Goal: Transaction & Acquisition: Purchase product/service

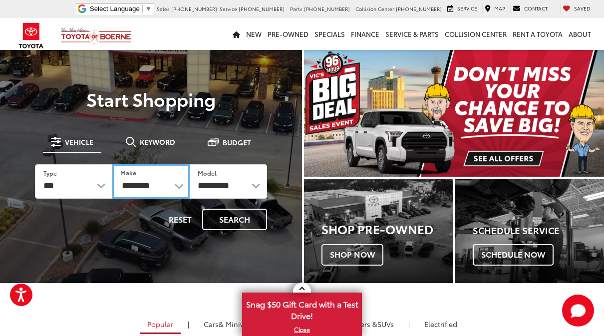
click at [167, 191] on select "**********" at bounding box center [150, 181] width 77 height 34
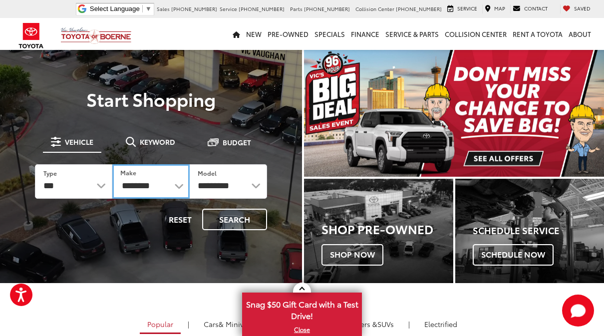
select select "***"
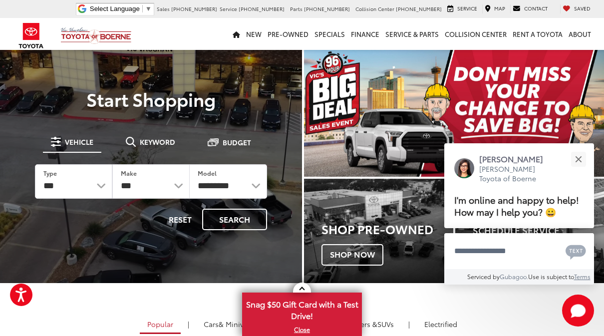
click at [223, 219] on button "Search" at bounding box center [234, 219] width 65 height 21
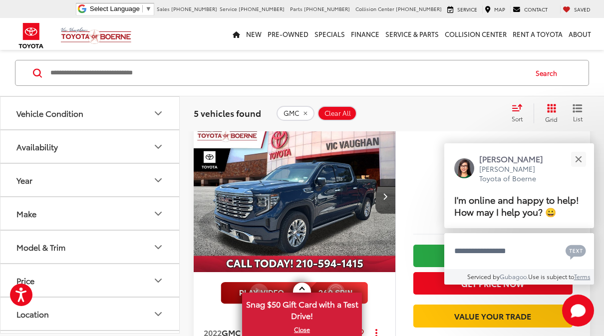
scroll to position [1478, 0]
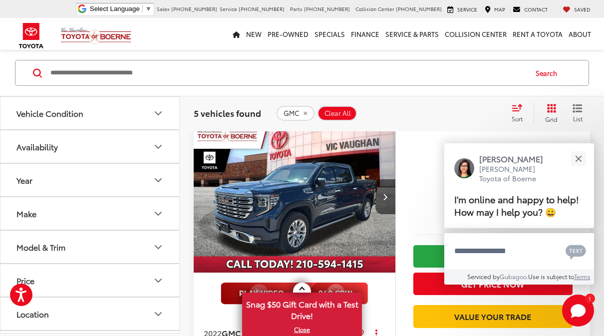
click at [350, 209] on img "2022 GMC Sierra 1500 Denali 0" at bounding box center [294, 197] width 203 height 152
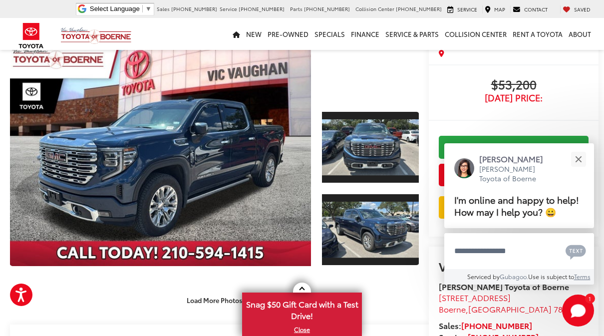
scroll to position [72, 0]
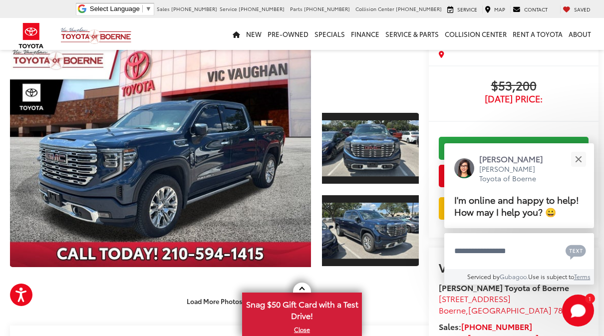
click at [216, 186] on link "Expand Photo 0" at bounding box center [160, 152] width 301 height 229
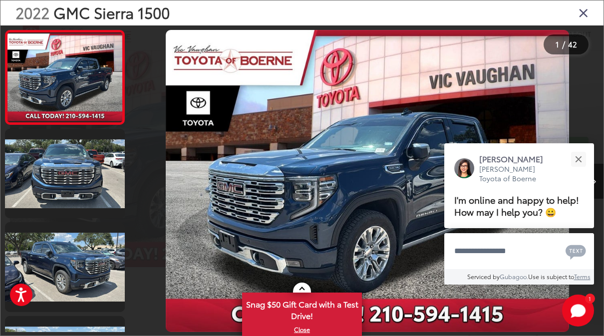
click at [577, 156] on div "Close" at bounding box center [578, 159] width 6 height 6
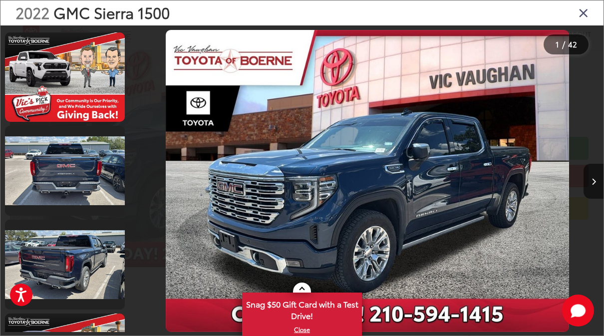
scroll to position [387, 0]
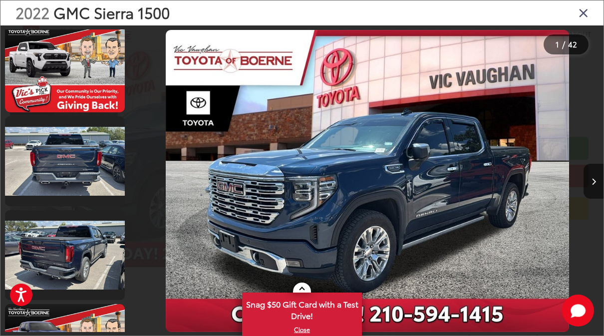
click at [63, 158] on link at bounding box center [65, 161] width 120 height 90
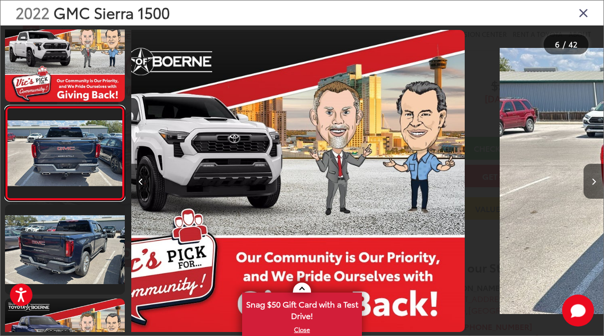
scroll to position [0, 2361]
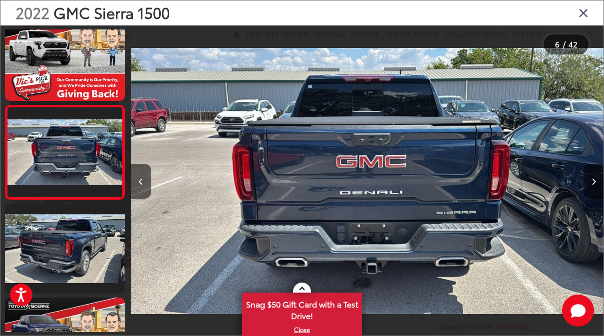
click at [57, 251] on link at bounding box center [65, 249] width 120 height 90
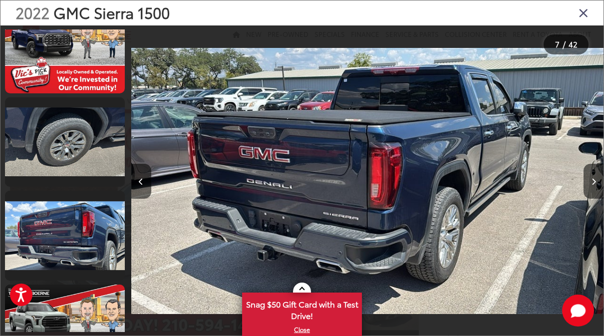
scroll to position [685, 0]
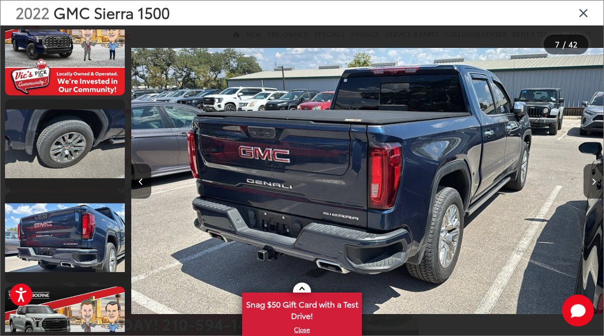
click at [61, 233] on link at bounding box center [65, 238] width 120 height 90
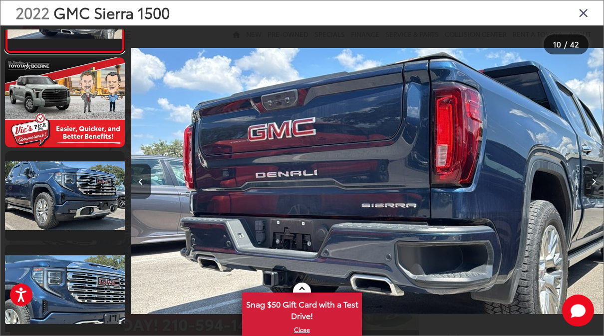
scroll to position [918, 0]
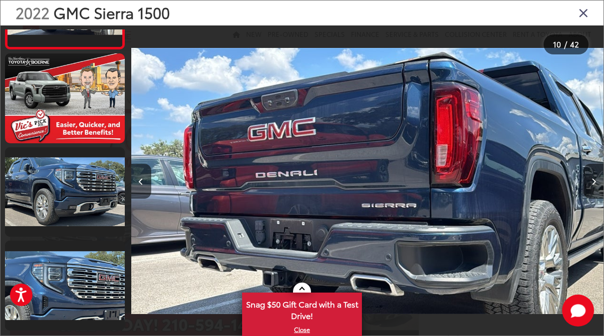
click at [46, 188] on link at bounding box center [65, 192] width 120 height 90
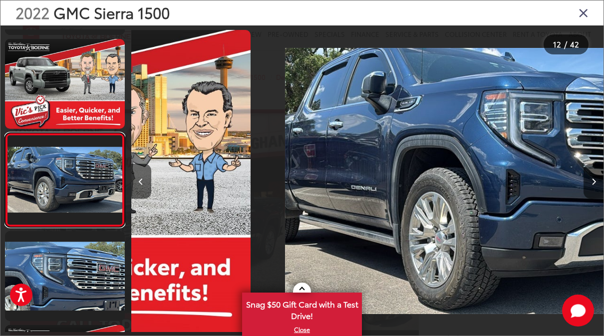
scroll to position [929, 0]
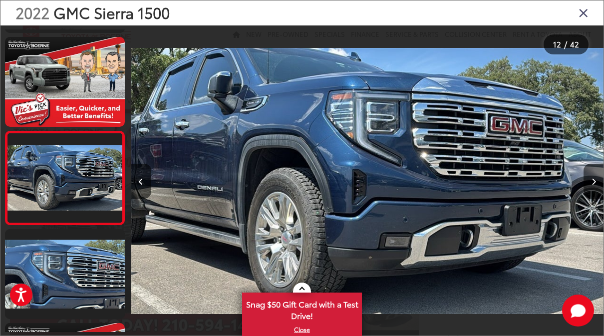
click at [42, 276] on link at bounding box center [65, 274] width 120 height 90
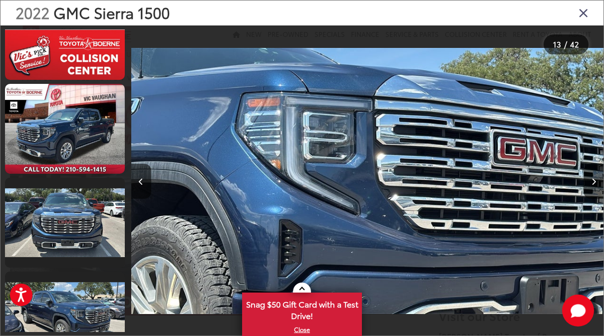
scroll to position [1826, 0]
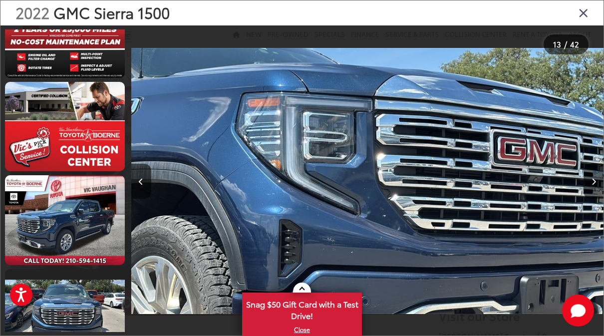
click at [587, 19] on icon "Close gallery" at bounding box center [583, 12] width 10 height 13
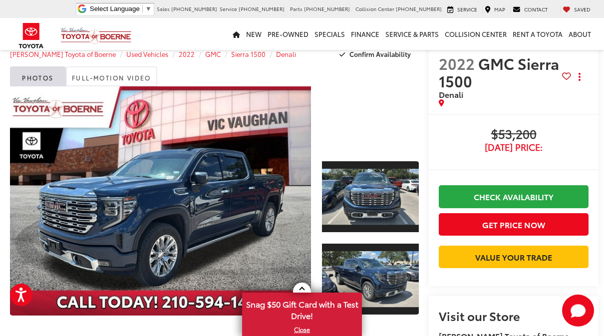
scroll to position [0, 0]
click at [231, 222] on link "Expand Photo 0" at bounding box center [160, 200] width 301 height 229
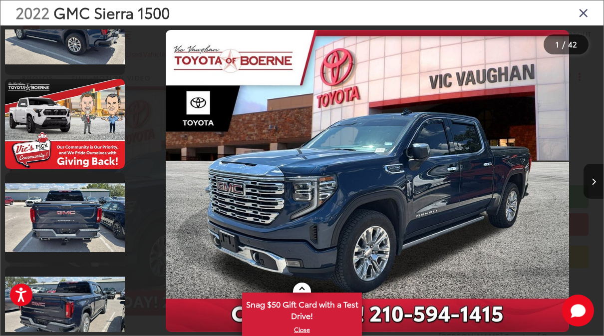
scroll to position [2283, 0]
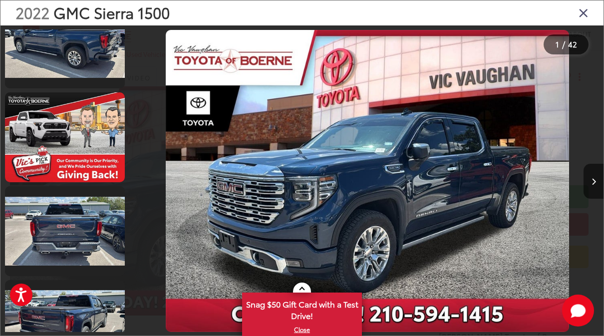
click at [60, 243] on link at bounding box center [65, 231] width 120 height 90
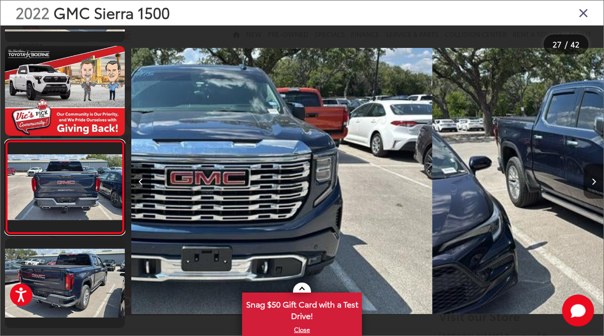
scroll to position [0, 12276]
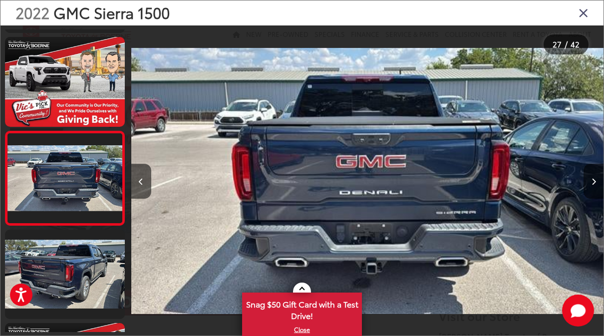
click at [584, 15] on icon "Close gallery" at bounding box center [583, 12] width 10 height 13
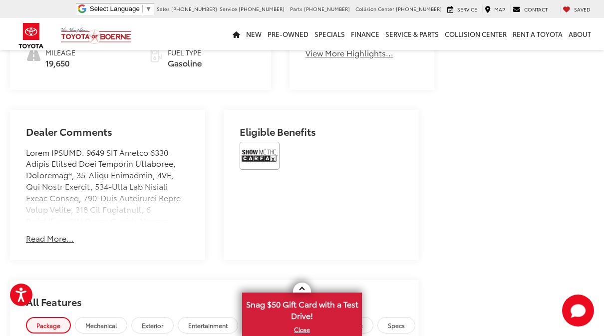
scroll to position [569, 0]
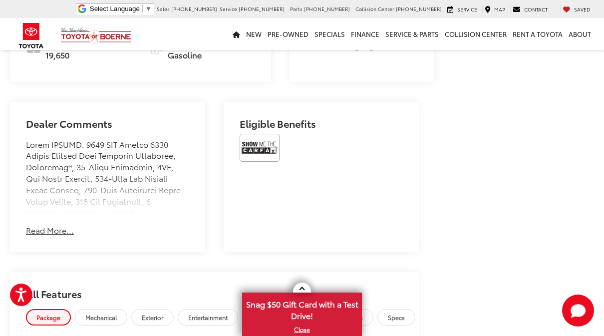
click at [49, 236] on button "Read More..." at bounding box center [50, 229] width 48 height 11
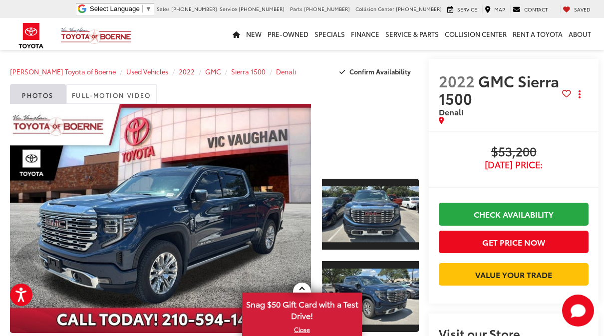
scroll to position [0, 0]
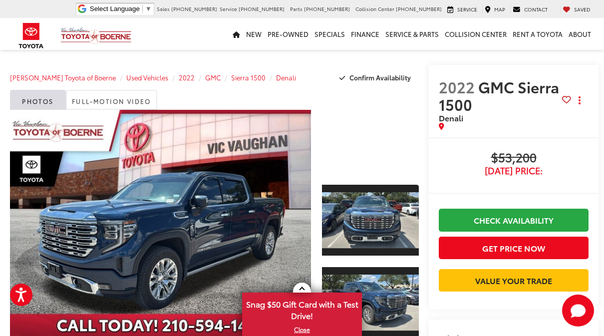
click at [98, 106] on link "Full-Motion Video" at bounding box center [111, 100] width 91 height 20
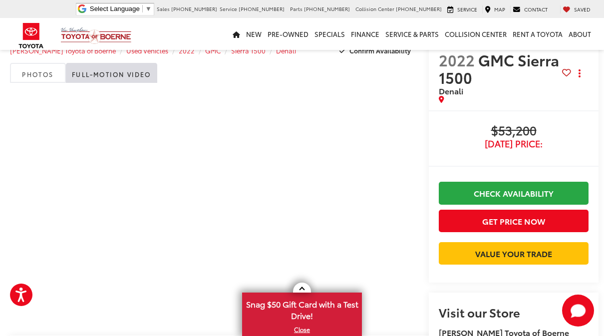
scroll to position [31, 0]
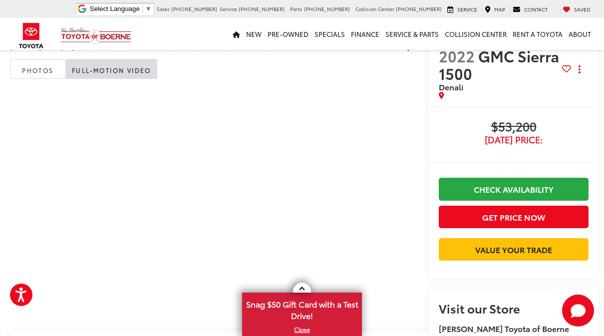
click at [28, 66] on link "Photos" at bounding box center [38, 69] width 56 height 20
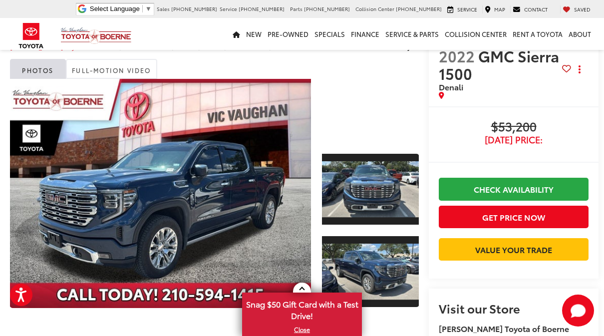
click at [166, 189] on link "Expand Photo 0" at bounding box center [160, 193] width 301 height 229
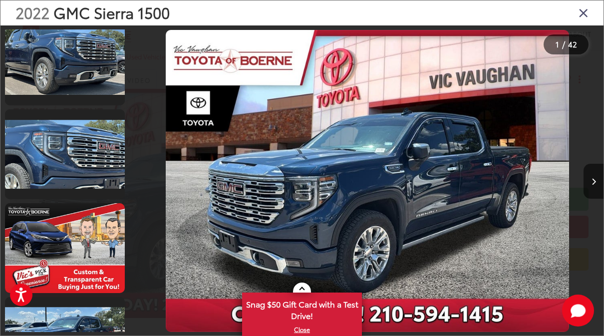
scroll to position [1050, 0]
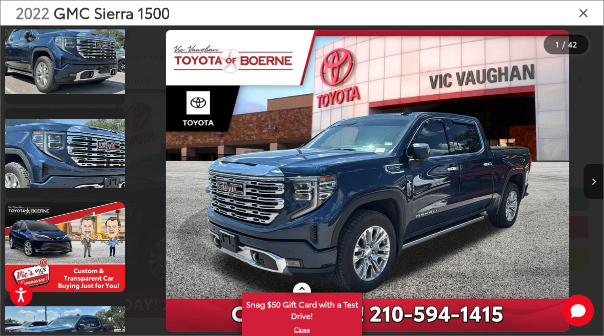
click at [579, 14] on icon "Close gallery" at bounding box center [583, 12] width 10 height 13
